Goal: Task Accomplishment & Management: Complete application form

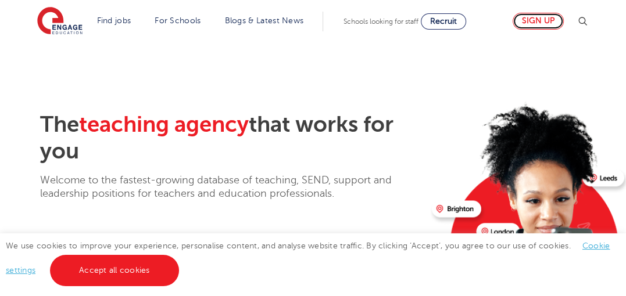
click at [535, 22] on link "Sign up" at bounding box center [537, 21] width 51 height 17
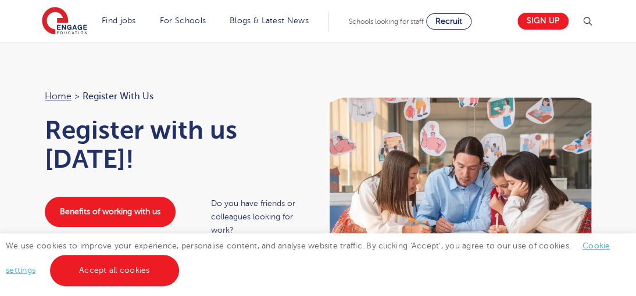
click at [106, 96] on span "Register with us" at bounding box center [117, 96] width 71 height 15
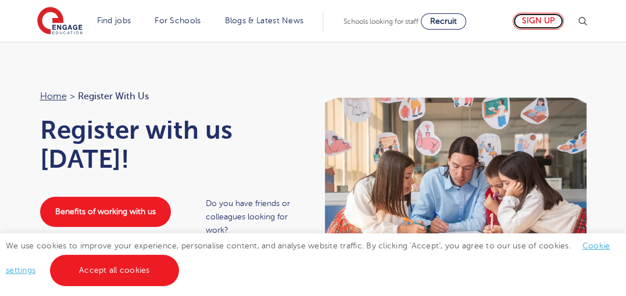
click at [539, 21] on link "Sign up" at bounding box center [537, 21] width 51 height 17
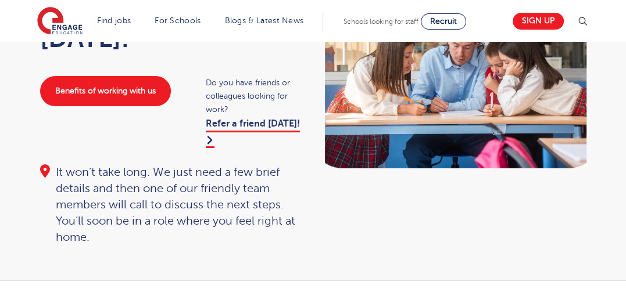
scroll to position [142, 0]
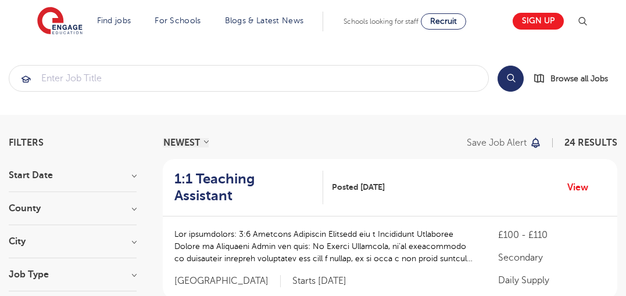
scroll to position [72, 0]
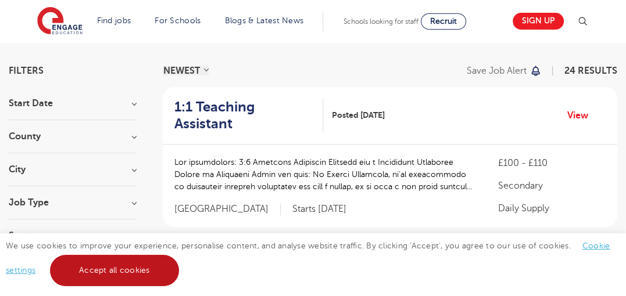
click at [115, 257] on link "Accept all cookies" at bounding box center [114, 270] width 129 height 31
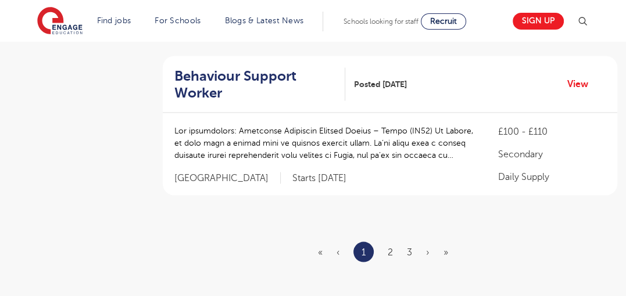
scroll to position [1499, 0]
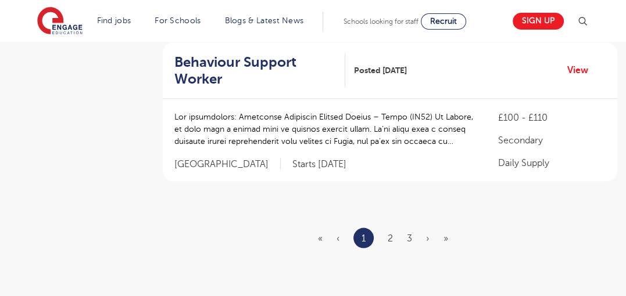
click at [387, 228] on ul "« ‹ 1 2 3 › »" at bounding box center [390, 238] width 144 height 20
click at [388, 233] on link "2" at bounding box center [390, 238] width 5 height 10
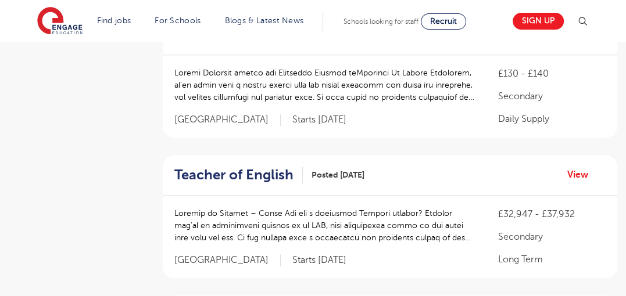
scroll to position [813, 0]
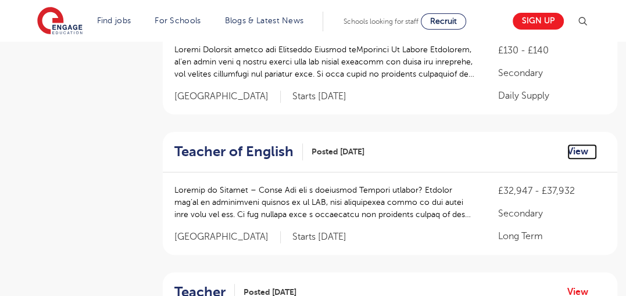
click at [582, 153] on link "View" at bounding box center [582, 151] width 30 height 15
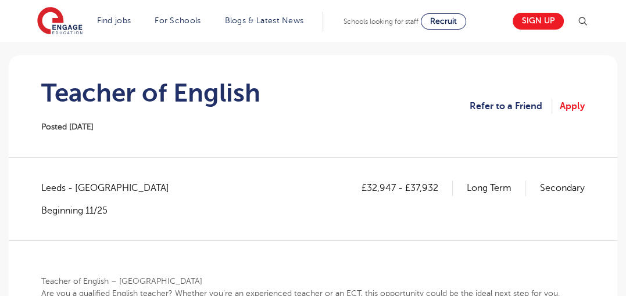
scroll to position [93, 0]
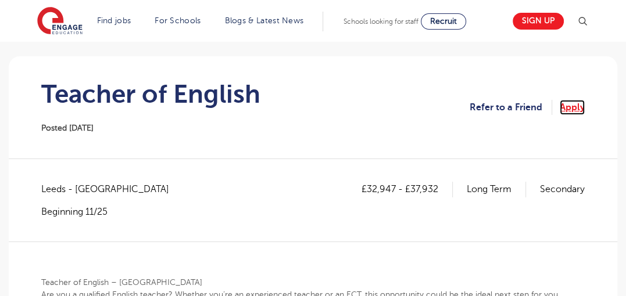
click at [573, 105] on link "Apply" at bounding box center [571, 107] width 25 height 15
click at [571, 106] on link "Apply" at bounding box center [571, 107] width 25 height 15
click at [563, 101] on link "Apply" at bounding box center [571, 107] width 25 height 15
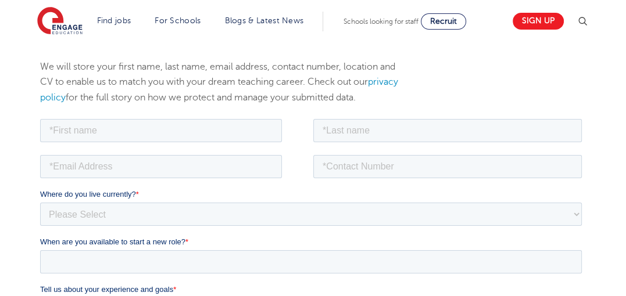
scroll to position [156, 0]
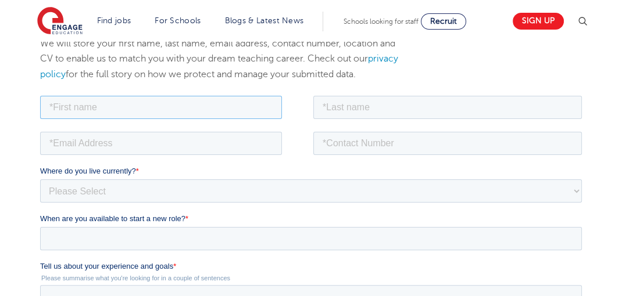
click at [164, 114] on input "text" at bounding box center [161, 106] width 242 height 23
type input "[PERSON_NAME]"
type input "Poakwa"
click at [143, 146] on input "email" at bounding box center [161, 142] width 242 height 23
type input "[EMAIL_ADDRESS][DOMAIN_NAME]"
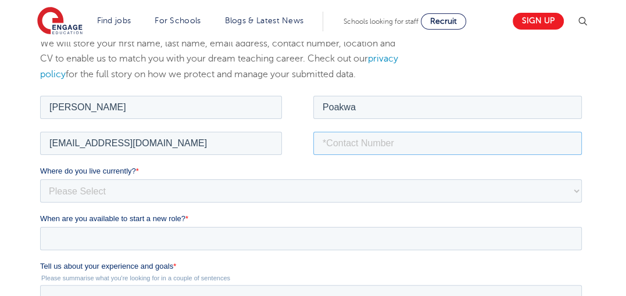
click at [357, 150] on input "tel" at bounding box center [447, 142] width 268 height 23
type input "0240292625"
click at [144, 188] on select "Please Select [GEOGRAPHIC_DATA] [GEOGRAPHIC_DATA] [GEOGRAPHIC_DATA] [GEOGRAPHIC…" at bounding box center [310, 190] width 541 height 23
click at [124, 188] on select "Please Select [GEOGRAPHIC_DATA] [GEOGRAPHIC_DATA] [GEOGRAPHIC_DATA] [GEOGRAPHIC…" at bounding box center [310, 190] width 541 height 23
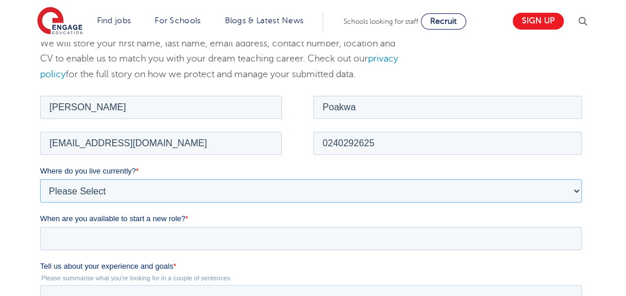
select select "Africa"
click at [40, 179] on select "Please Select UK Canada Ireland Australia New Zealand Europe USA South Africa J…" at bounding box center [310, 190] width 541 height 23
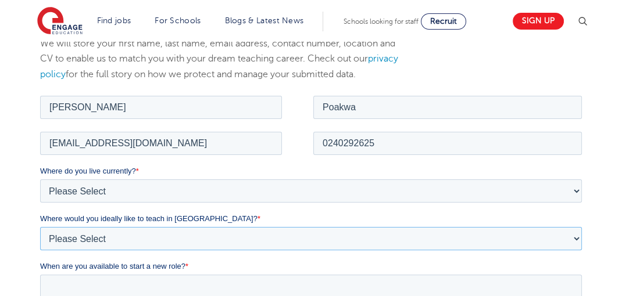
click at [155, 242] on select "Please Select I'm flexible! London Any city in England Greater London/Home Coun…" at bounding box center [310, 238] width 541 height 23
select select "Flexible"
click at [40, 227] on select "Please Select I'm flexible! London Any city in England Greater London/Home Coun…" at bounding box center [310, 238] width 541 height 23
click at [78, 236] on select "Please Select I'm flexible! London Any city in England Greater London/Home Coun…" at bounding box center [310, 238] width 541 height 23
click at [40, 227] on select "Please Select I'm flexible! London Any city in England Greater London/Home Coun…" at bounding box center [310, 238] width 541 height 23
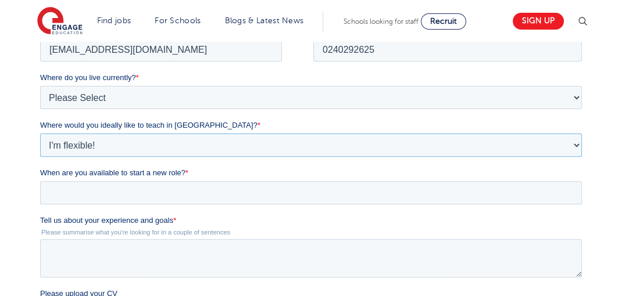
scroll to position [260, 0]
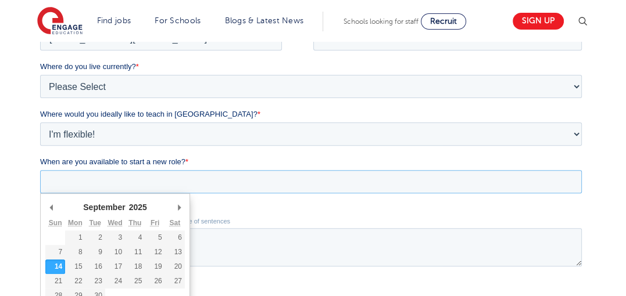
click at [159, 181] on input "When are you available to start a new role? *" at bounding box center [310, 181] width 541 height 23
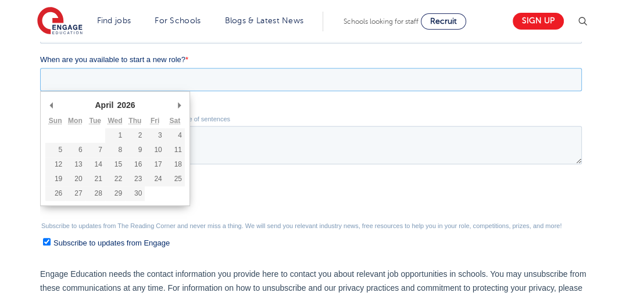
scroll to position [368, 0]
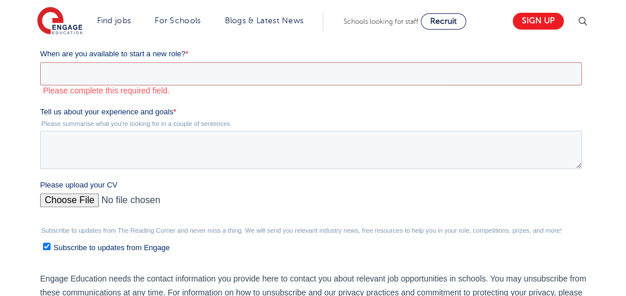
click at [417, 184] on div "Please upload your CV" at bounding box center [313, 198] width 546 height 37
click at [123, 72] on input "When are you available to start a new role? *" at bounding box center [310, 73] width 541 height 23
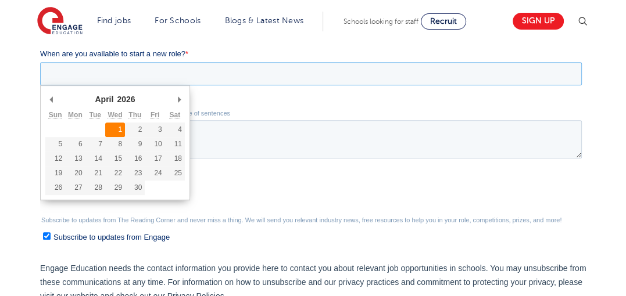
type div "2026-04-01"
type input "2026/04/01"
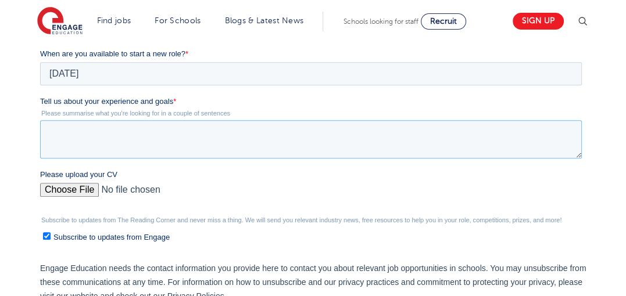
click at [342, 135] on textarea "Tell us about your experience and goals *" at bounding box center [310, 139] width 541 height 38
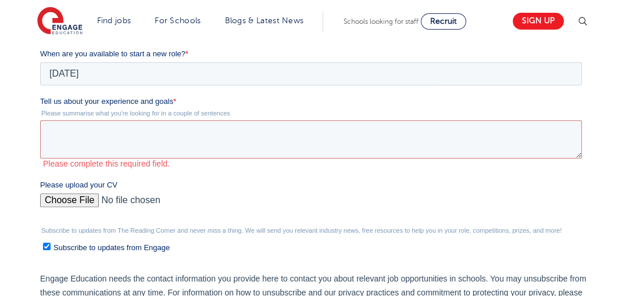
click at [56, 187] on div "Please upload your CV" at bounding box center [313, 198] width 546 height 37
click at [76, 200] on input "Please upload your CV" at bounding box center [310, 204] width 541 height 23
type input "C:\fakepath\[PERSON_NAME].pdf.pdf"
click at [110, 122] on textarea "Tell us about your experience and goals *" at bounding box center [310, 139] width 541 height 38
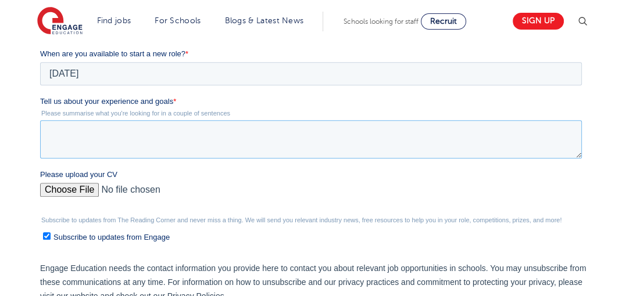
paste textarea "My teaching philosophy is both simple and profound: there is no such thing as a…"
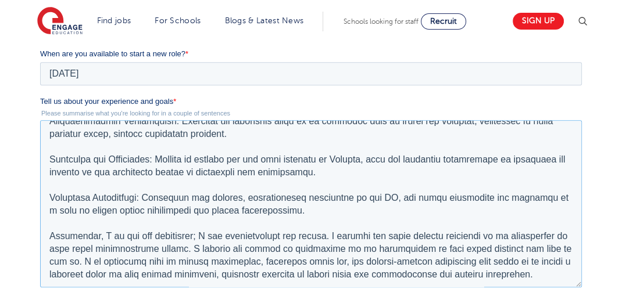
scroll to position [450, 0]
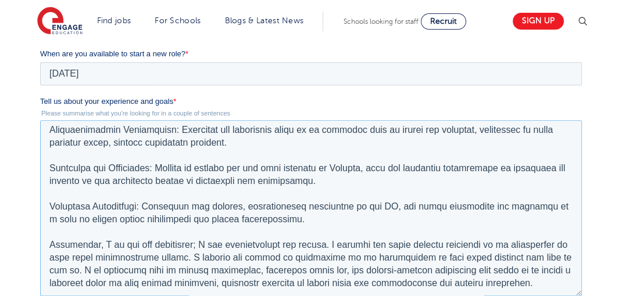
drag, startPoint x: 578, startPoint y: 152, endPoint x: 652, endPoint y: 171, distance: 76.1
click at [586, 290] on html "Job Position Job Sector Job ID Job Number Job Owner Samuel Poakwa uncleatta1992…" at bounding box center [313, 196] width 546 height 631
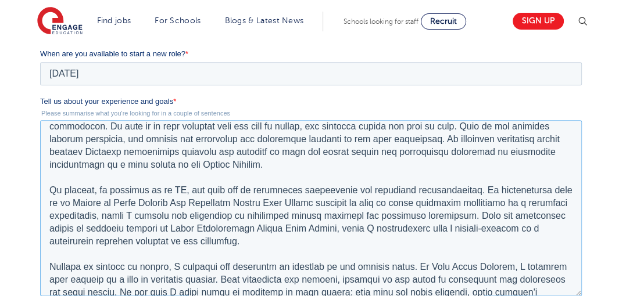
scroll to position [6, 0]
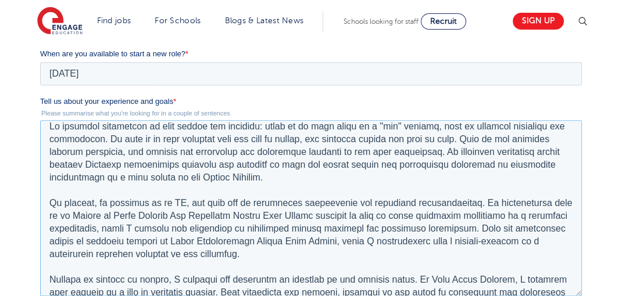
click at [287, 256] on textarea "Tell us about your experience and goals *" at bounding box center [310, 208] width 541 height 176
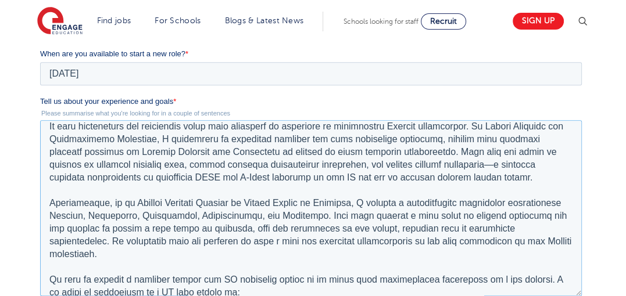
scroll to position [211, 0]
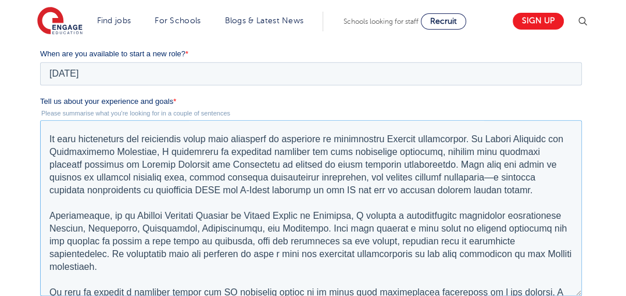
click at [146, 141] on textarea "Tell us about your experience and goals *" at bounding box center [310, 208] width 541 height 176
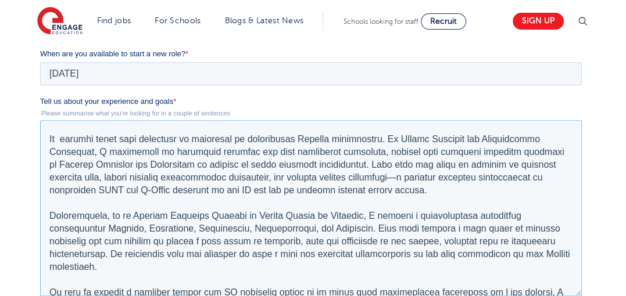
click at [407, 181] on textarea "Tell us about your experience and goals *" at bounding box center [310, 208] width 541 height 176
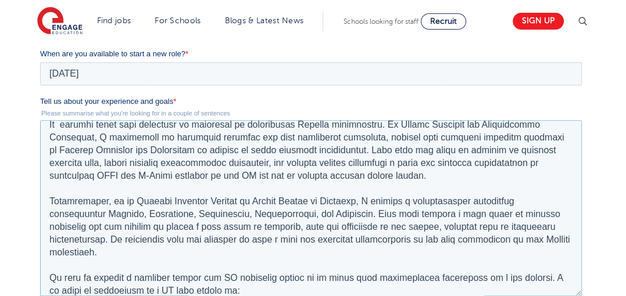
scroll to position [238, 0]
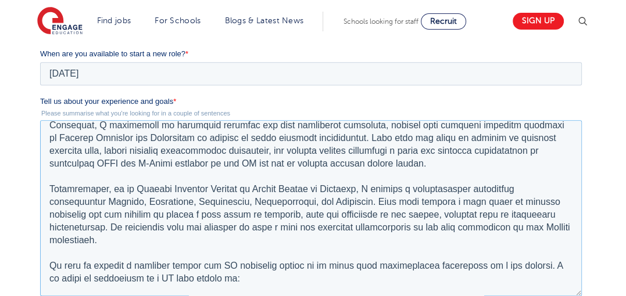
click at [366, 186] on textarea "Tell us about your experience and goals *" at bounding box center [310, 208] width 541 height 176
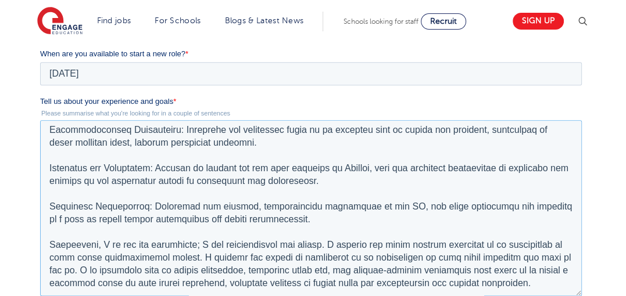
scroll to position [442, 0]
click at [188, 211] on textarea "Tell us about your experience and goals *" at bounding box center [310, 208] width 541 height 176
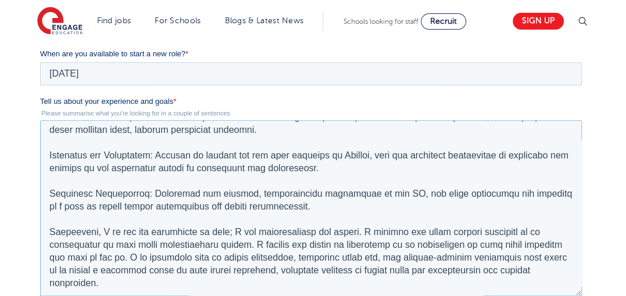
scroll to position [455, 0]
type textarea "My teaching philosophy is both simple and profound: there is no such thing as a…"
click at [604, 202] on div "We will store your first name, last name, email address, contact number, locati…" at bounding box center [313, 162] width 626 height 724
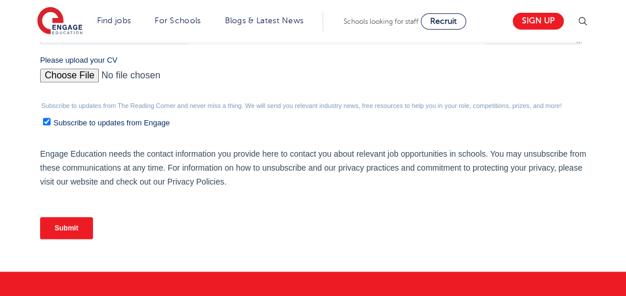
scroll to position [624, 0]
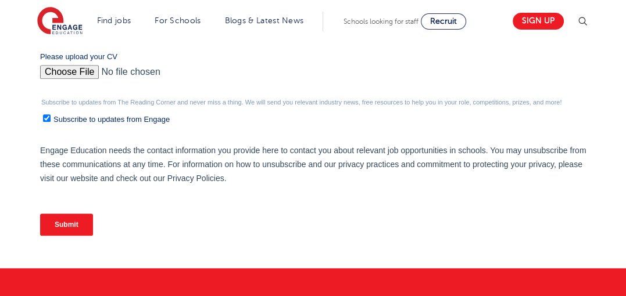
click at [60, 220] on input "Submit" at bounding box center [66, 225] width 53 height 22
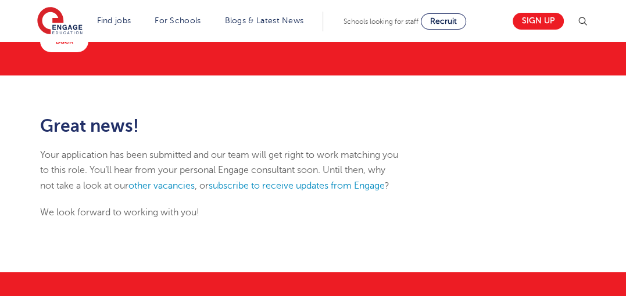
scroll to position [93, 0]
click at [193, 185] on link "other vacancies" at bounding box center [161, 186] width 66 height 10
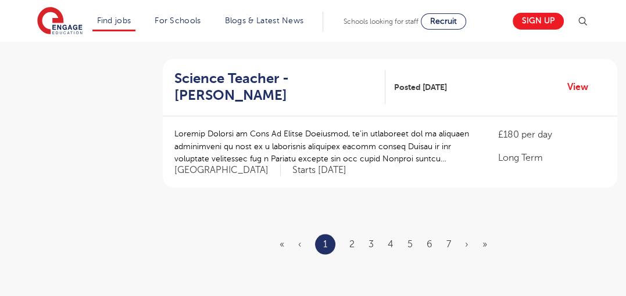
scroll to position [1470, 0]
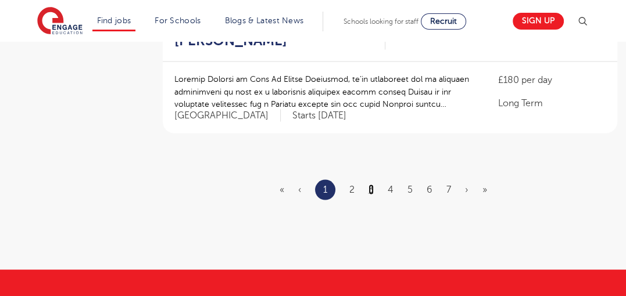
click at [372, 184] on link "3" at bounding box center [370, 189] width 5 height 10
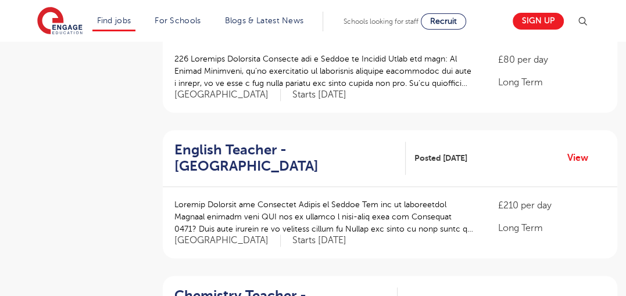
scroll to position [930, 0]
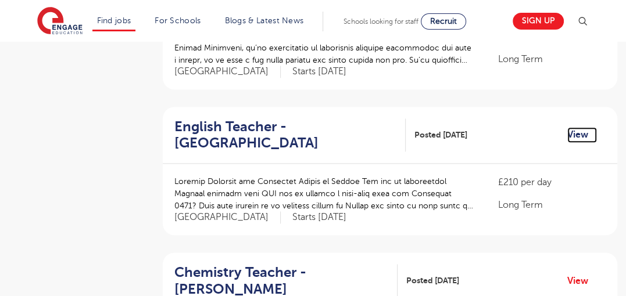
click at [580, 136] on link "View" at bounding box center [582, 134] width 30 height 15
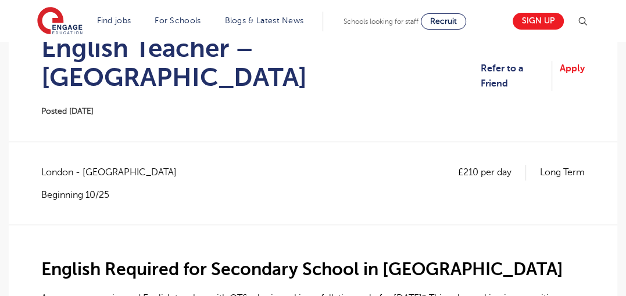
scroll to position [139, 0]
click at [572, 62] on link "Apply" at bounding box center [571, 76] width 25 height 31
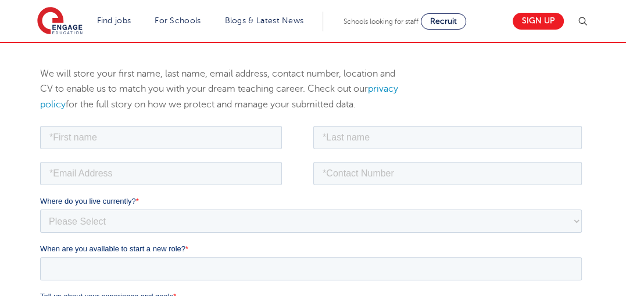
scroll to position [159, 0]
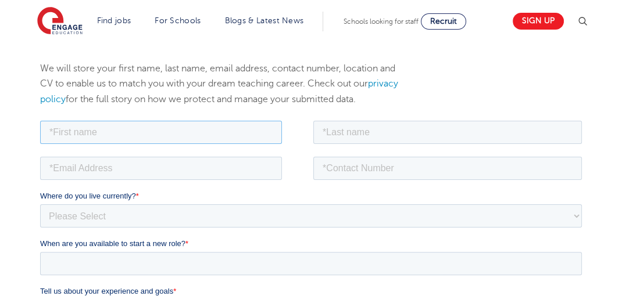
click at [205, 140] on input "text" at bounding box center [161, 131] width 242 height 23
type input "[PERSON_NAME]"
type input "Poakwa"
click at [133, 168] on input "email" at bounding box center [161, 167] width 242 height 23
type input "[EMAIL_ADDRESS][DOMAIN_NAME]"
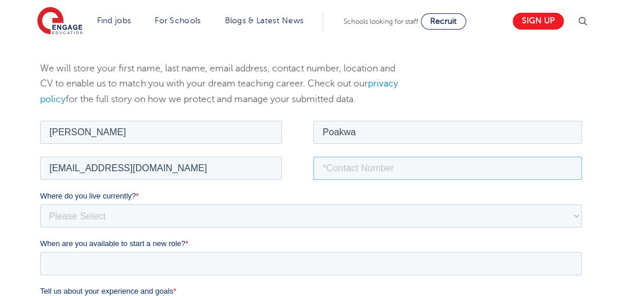
click at [376, 166] on input "tel" at bounding box center [447, 167] width 268 height 23
type input "0240292625"
click at [270, 225] on select "Please Select UK Canada Ireland Australia New Zealand Europe USA South Africa J…" at bounding box center [310, 215] width 541 height 23
select select "Africa"
click at [40, 204] on select "Please Select UK Canada Ireland Australia New Zealand Europe USA South Africa J…" at bounding box center [310, 215] width 541 height 23
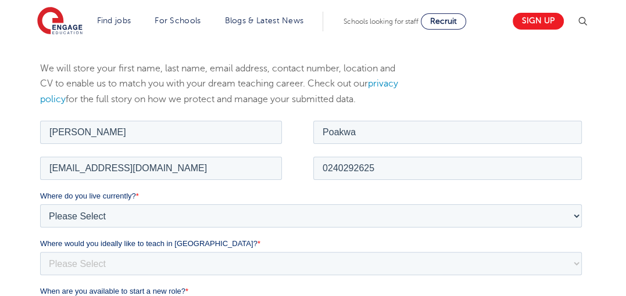
click at [292, 240] on label "Where would you ideally like to teach in England? *" at bounding box center [313, 244] width 546 height 12
click at [292, 252] on select "Please Select I'm flexible! London Any city in England Greater London/Home Coun…" at bounding box center [310, 263] width 541 height 23
select select "Flexible"
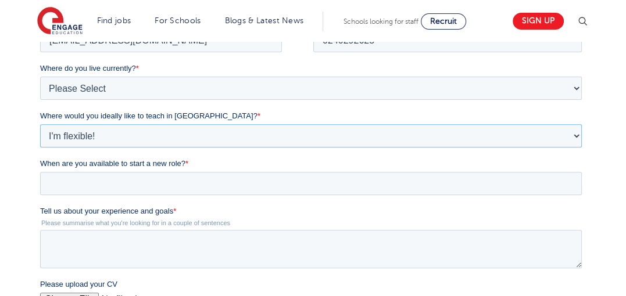
scroll to position [288, 0]
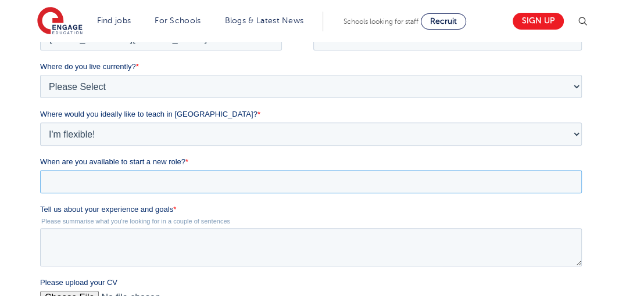
click at [179, 187] on input "When are you available to start a new role? *" at bounding box center [310, 181] width 541 height 23
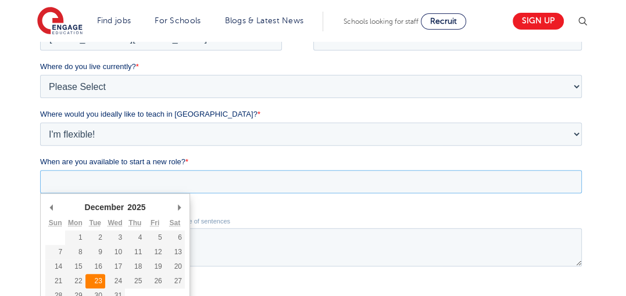
type div "2025-12-23"
type input "2025/12/23"
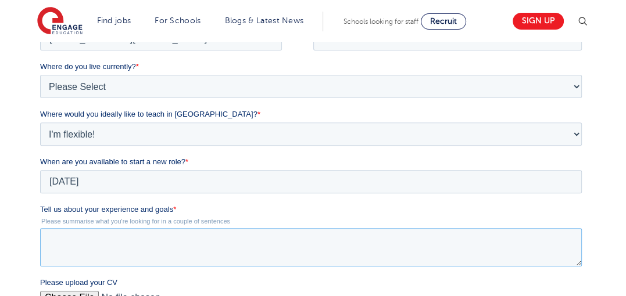
click at [191, 242] on textarea "Tell us about your experience and goals *" at bounding box center [310, 247] width 541 height 38
paste textarea "My teaching philosophy is both simple and profound: there is no such thing as a…"
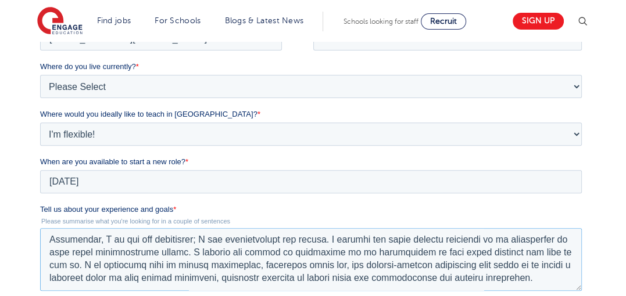
scroll to position [556, 0]
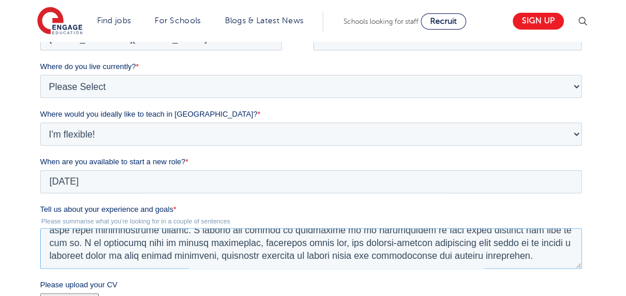
drag, startPoint x: 573, startPoint y: 265, endPoint x: 630, endPoint y: 256, distance: 57.6
click at [586, 267] on html "Job Position Job Sector Job ID Job Number Job Owner Samuel Poakwa uncleatta1992…" at bounding box center [313, 237] width 546 height 496
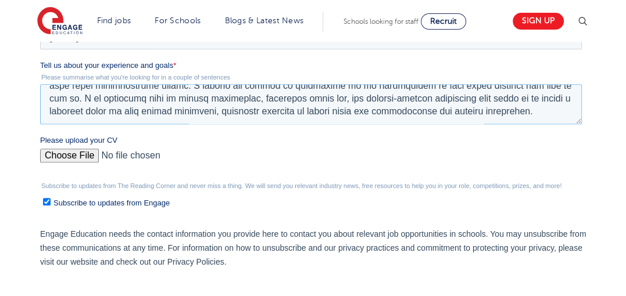
scroll to position [454, 0]
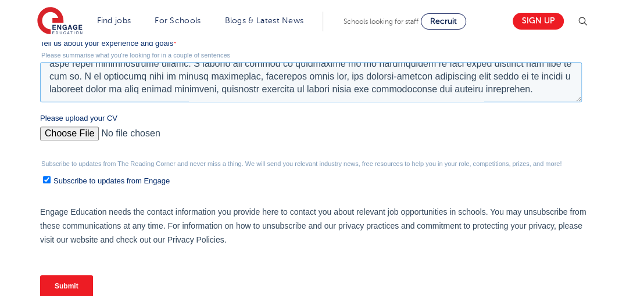
type textarea "My teaching philosophy is both simple and profound: there is no such thing as a…"
click at [78, 129] on input "Please upload your CV" at bounding box center [310, 138] width 541 height 23
type input "C:\fakepath\Samuel_Poakwa_CV.pdf.pdf"
click at [62, 281] on input "Submit" at bounding box center [66, 286] width 53 height 22
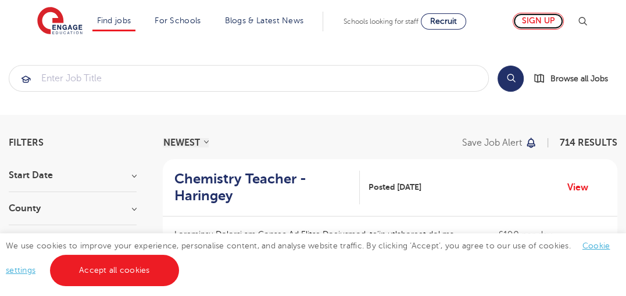
click at [540, 23] on link "Sign up" at bounding box center [537, 21] width 51 height 17
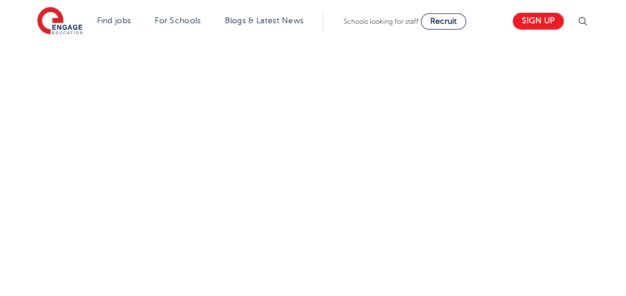
scroll to position [792, 0]
